Goal: Information Seeking & Learning: Learn about a topic

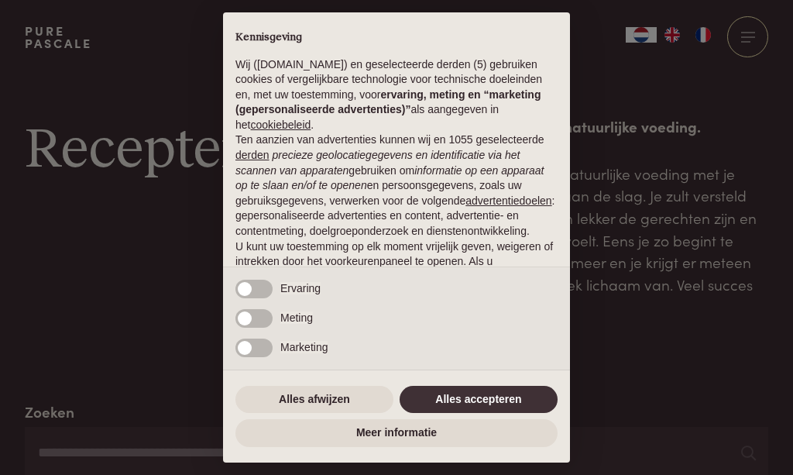
click at [490, 398] on button "Alles accepteren" at bounding box center [479, 400] width 158 height 28
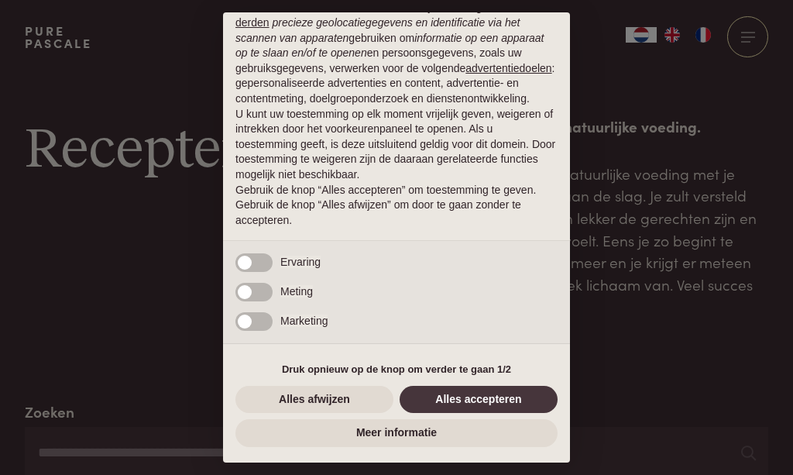
click at [490, 407] on button "Alles accepteren" at bounding box center [479, 400] width 158 height 28
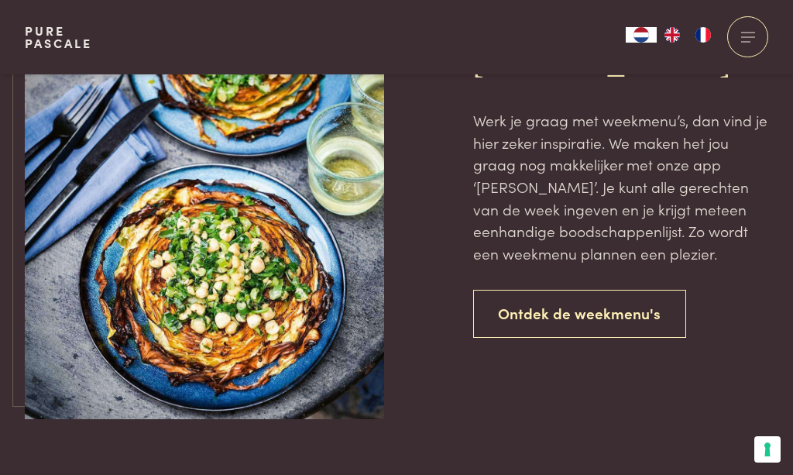
scroll to position [3505, 0]
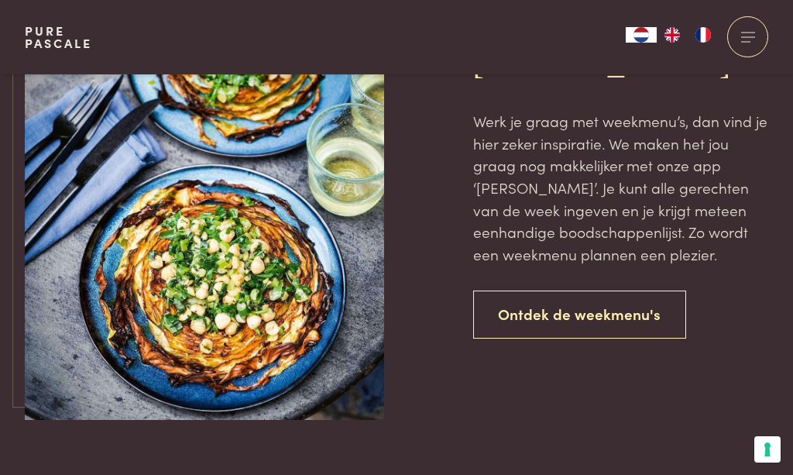
click at [623, 318] on link "Ontdek de weekmenu's" at bounding box center [580, 315] width 214 height 49
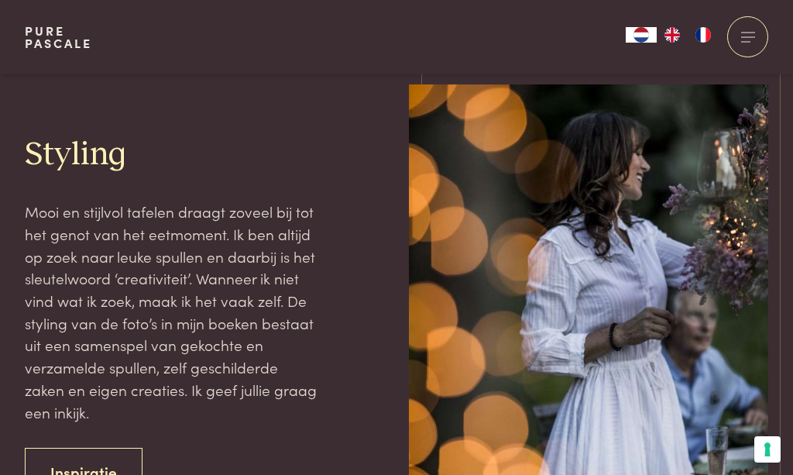
scroll to position [3639, 0]
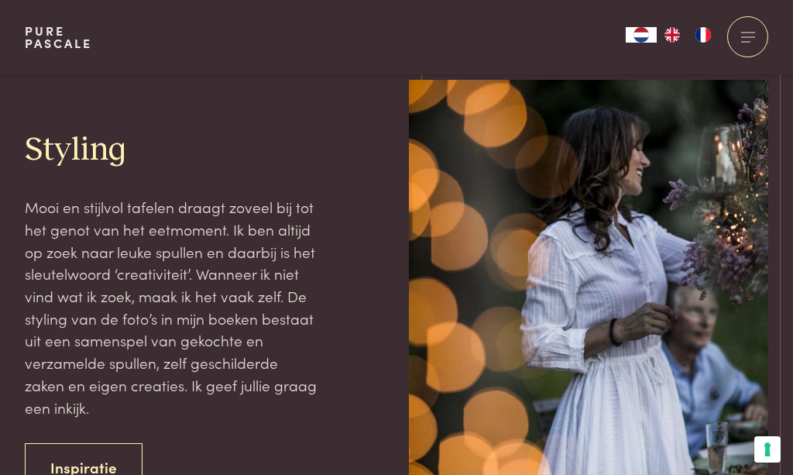
click at [93, 443] on link "Inspiratie" at bounding box center [84, 467] width 118 height 49
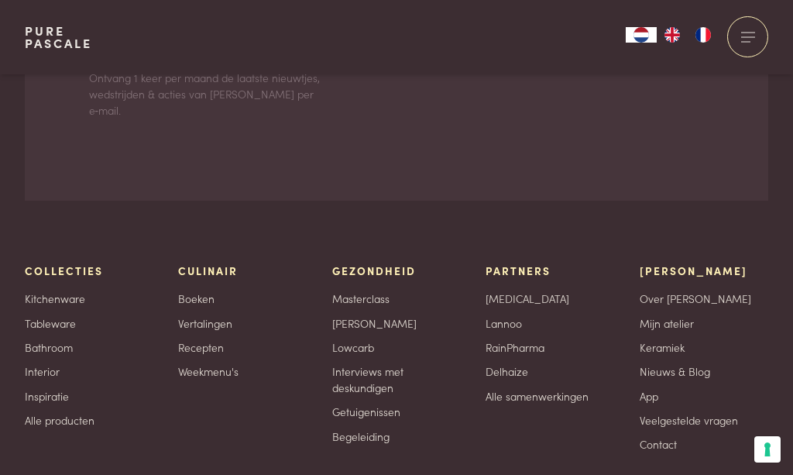
scroll to position [8078, 0]
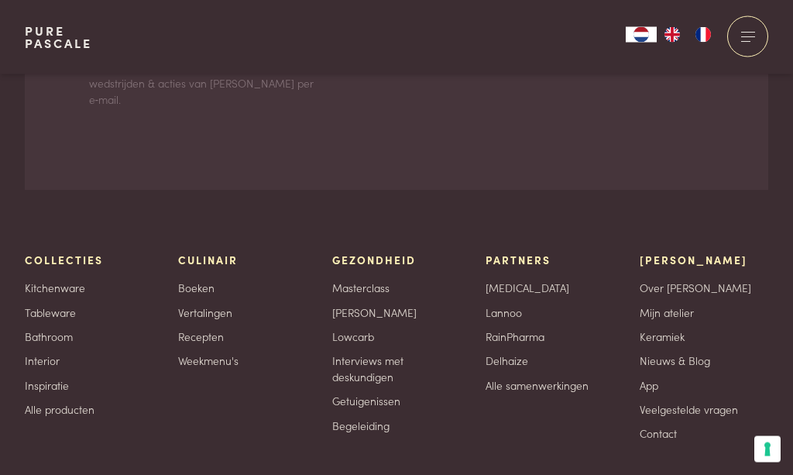
click at [214, 284] on link "Boeken" at bounding box center [196, 288] width 36 height 16
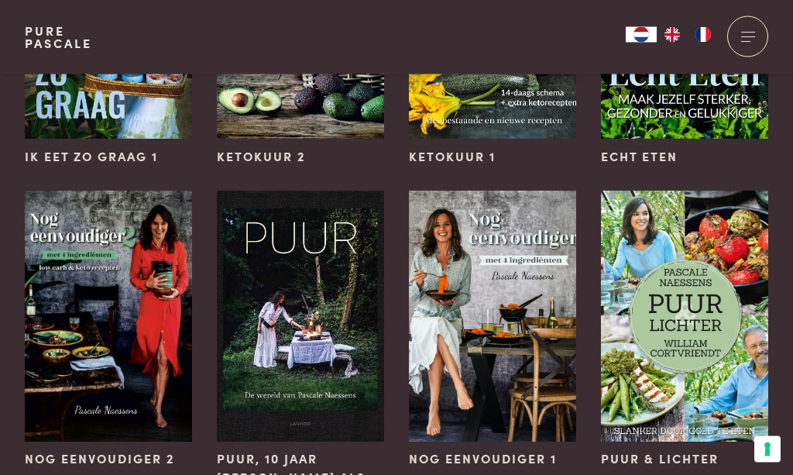
scroll to position [1013, 0]
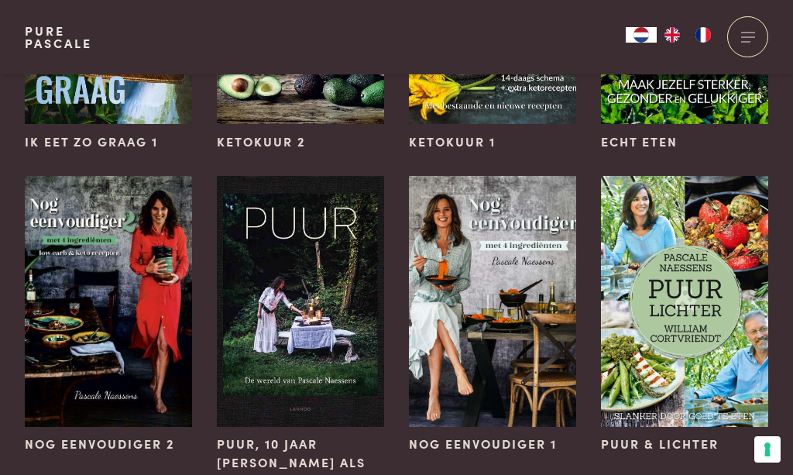
click at [125, 425] on img at bounding box center [108, 301] width 167 height 251
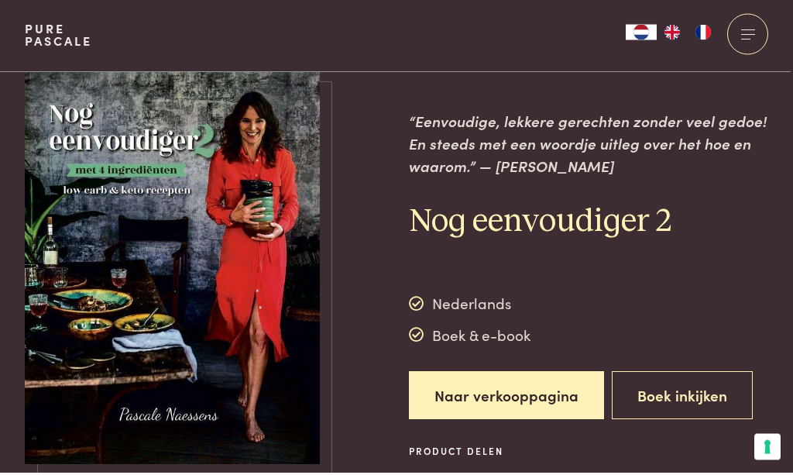
scroll to position [6, 0]
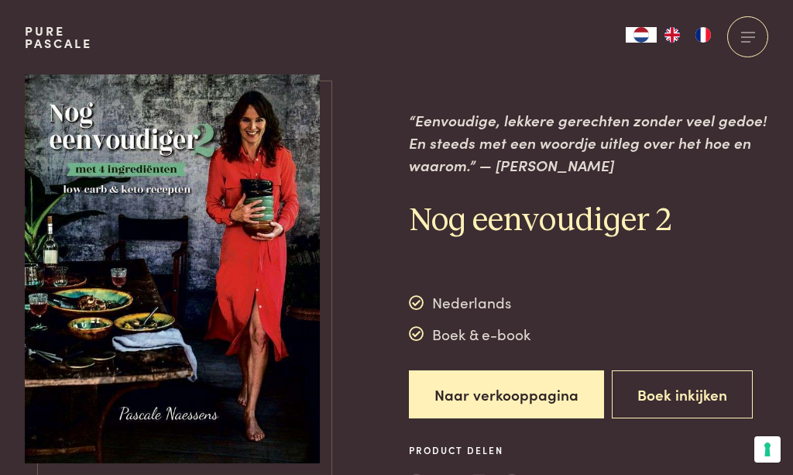
click at [489, 314] on div "Nederlands Boek & e-book" at bounding box center [470, 318] width 122 height 54
click at [674, 403] on button "Boek inkijken" at bounding box center [682, 394] width 141 height 49
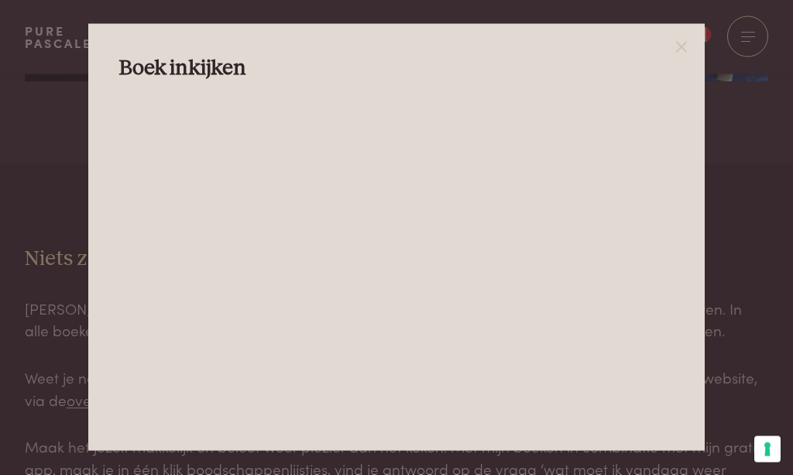
scroll to position [2190, 0]
click at [691, 44] on icon at bounding box center [681, 47] width 19 height 19
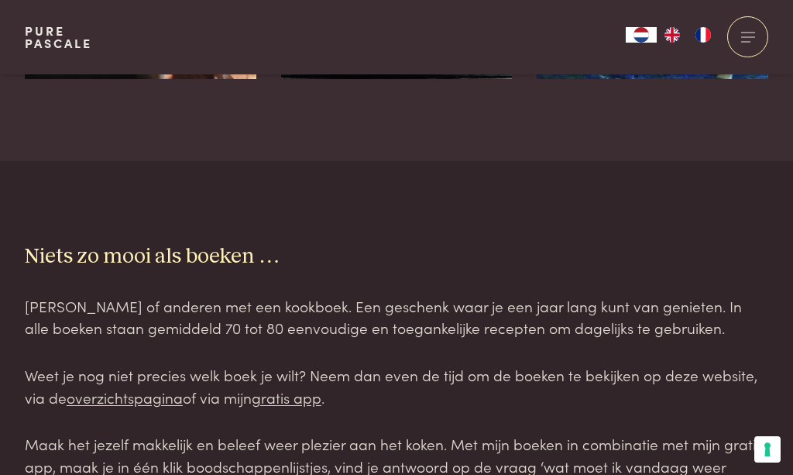
click at [743, 43] on div at bounding box center [747, 36] width 41 height 41
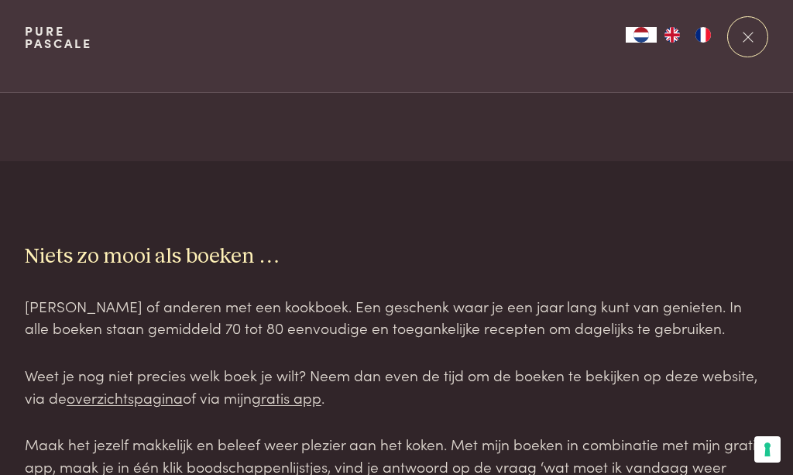
scroll to position [0, 0]
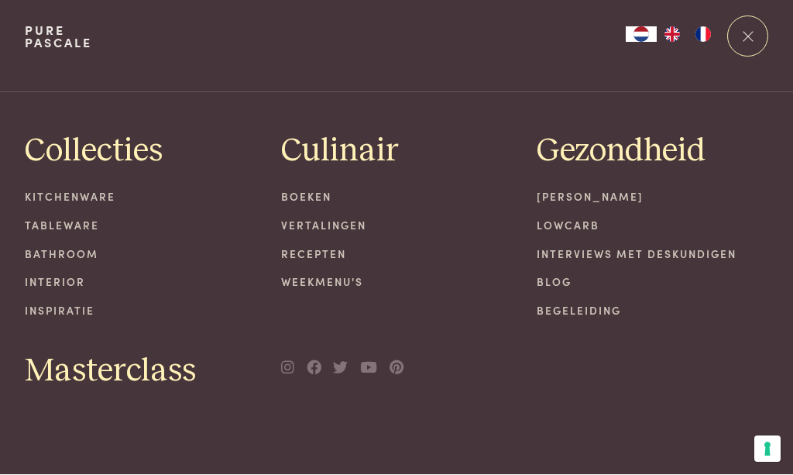
click at [335, 253] on link "Recepten" at bounding box center [397, 254] width 232 height 16
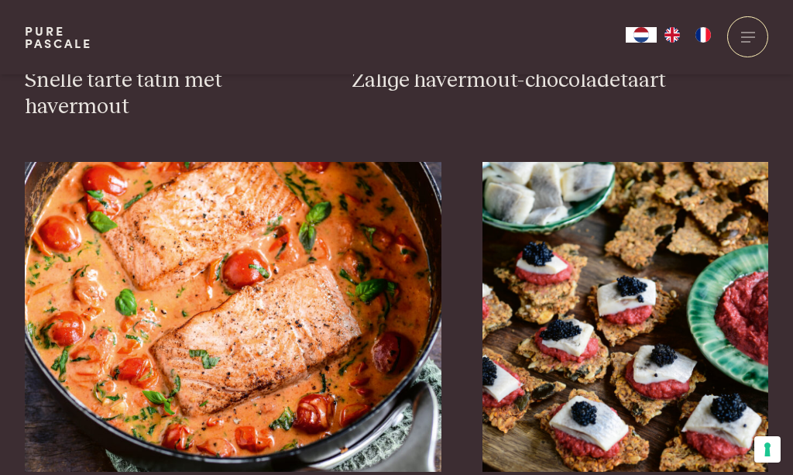
scroll to position [2668, 0]
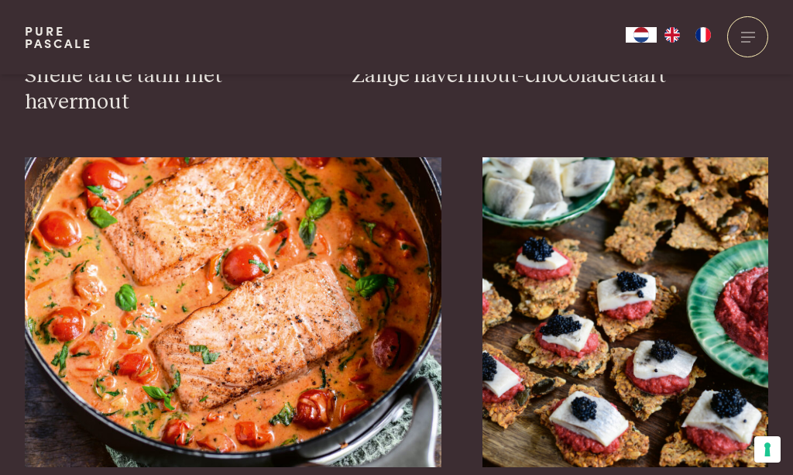
click at [216, 319] on img at bounding box center [233, 312] width 417 height 310
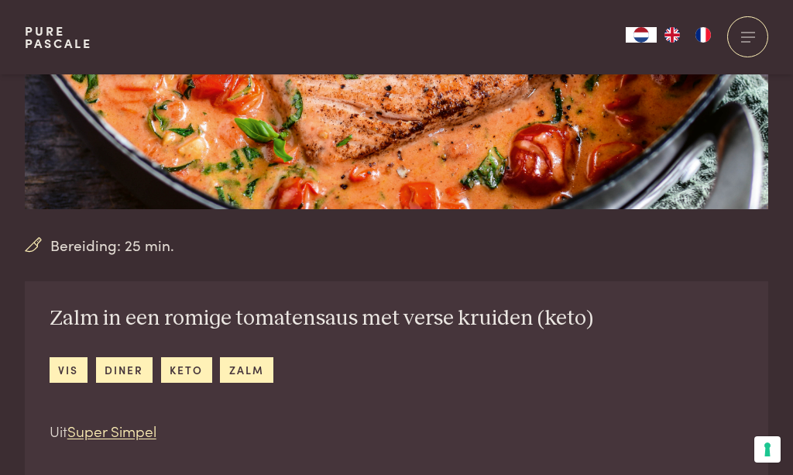
scroll to position [311, 0]
click at [259, 374] on link "zalm" at bounding box center [246, 371] width 53 height 26
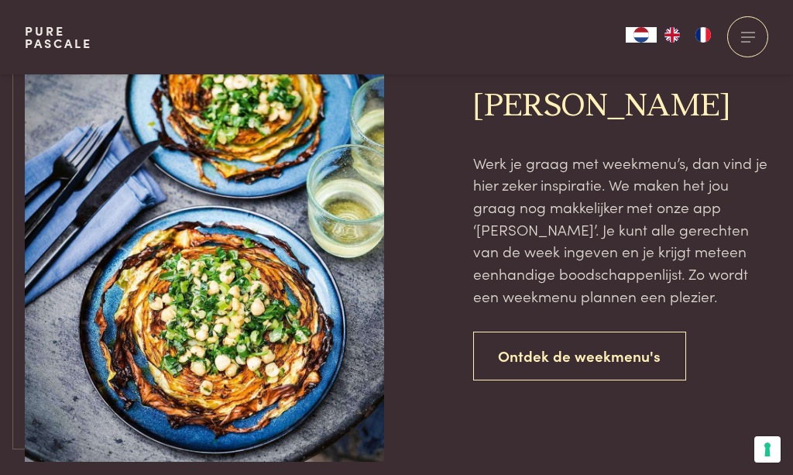
scroll to position [2104, 0]
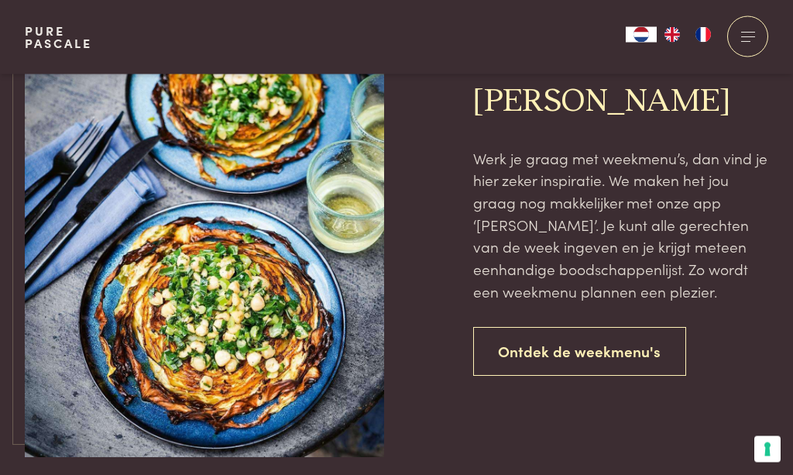
click at [579, 352] on link "Ontdek de weekmenu's" at bounding box center [580, 352] width 214 height 49
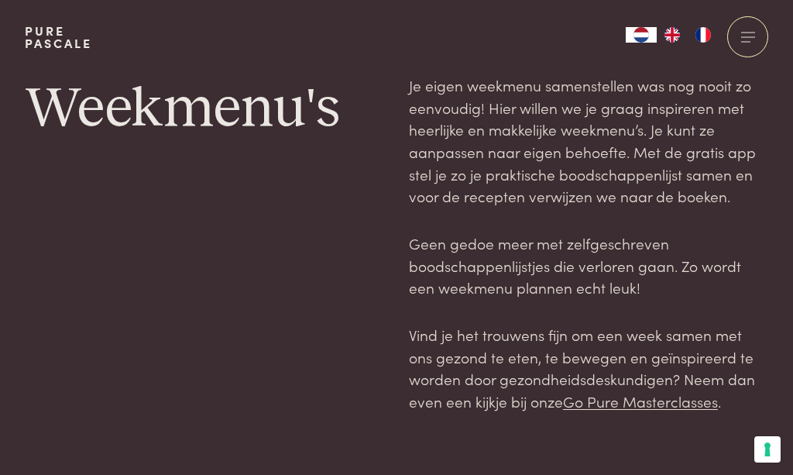
click at [635, 402] on link "Go Pure Masterclasses" at bounding box center [640, 400] width 155 height 21
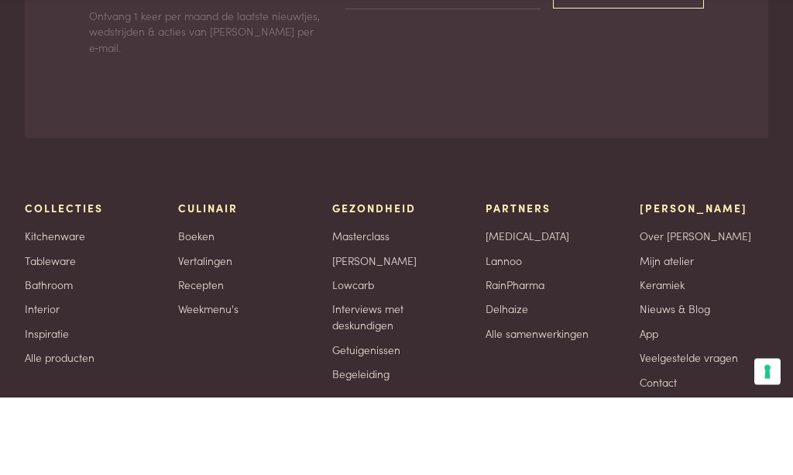
scroll to position [5009, 0]
